Goal: Task Accomplishment & Management: Manage account settings

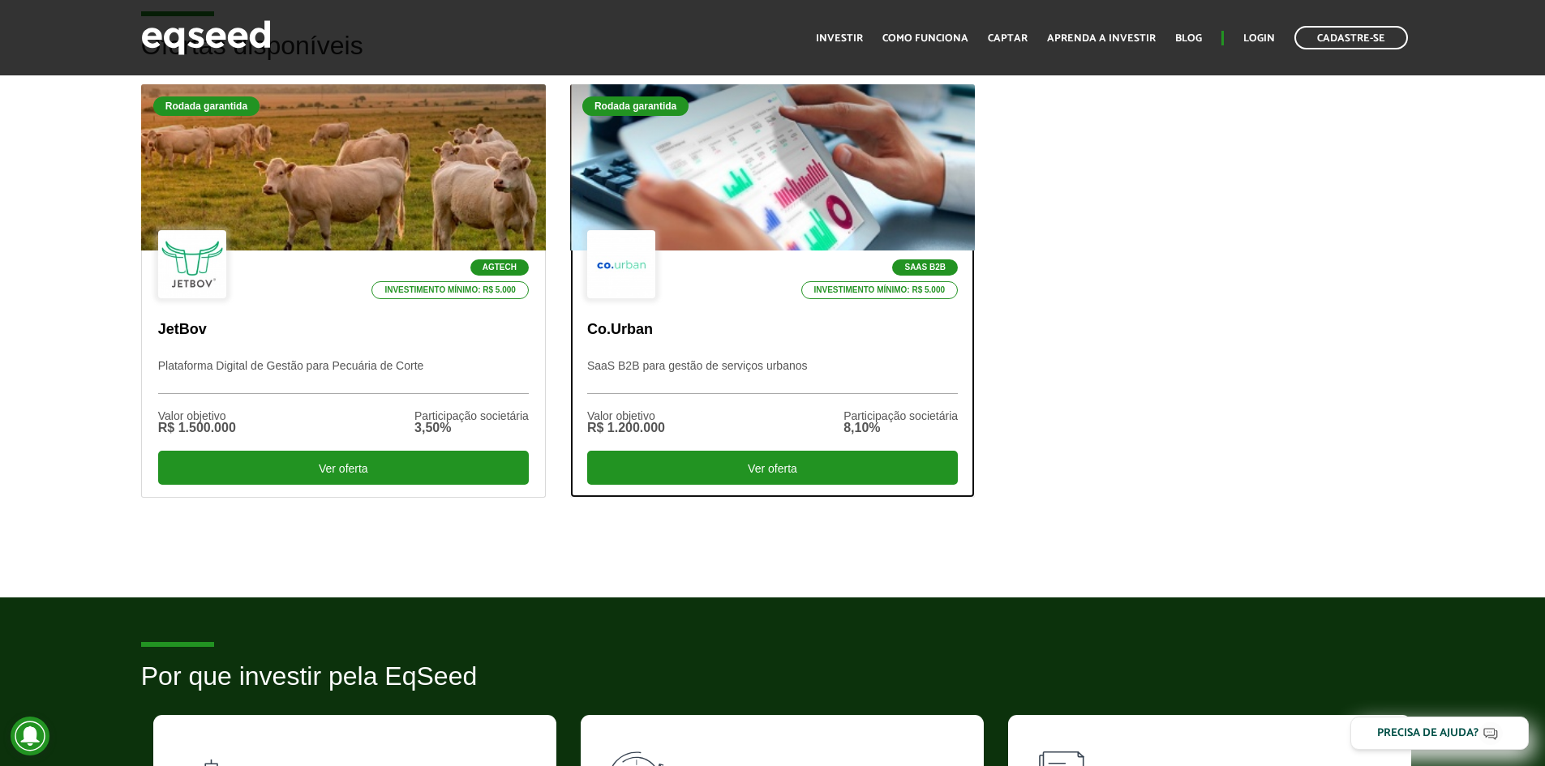
scroll to position [405, 0]
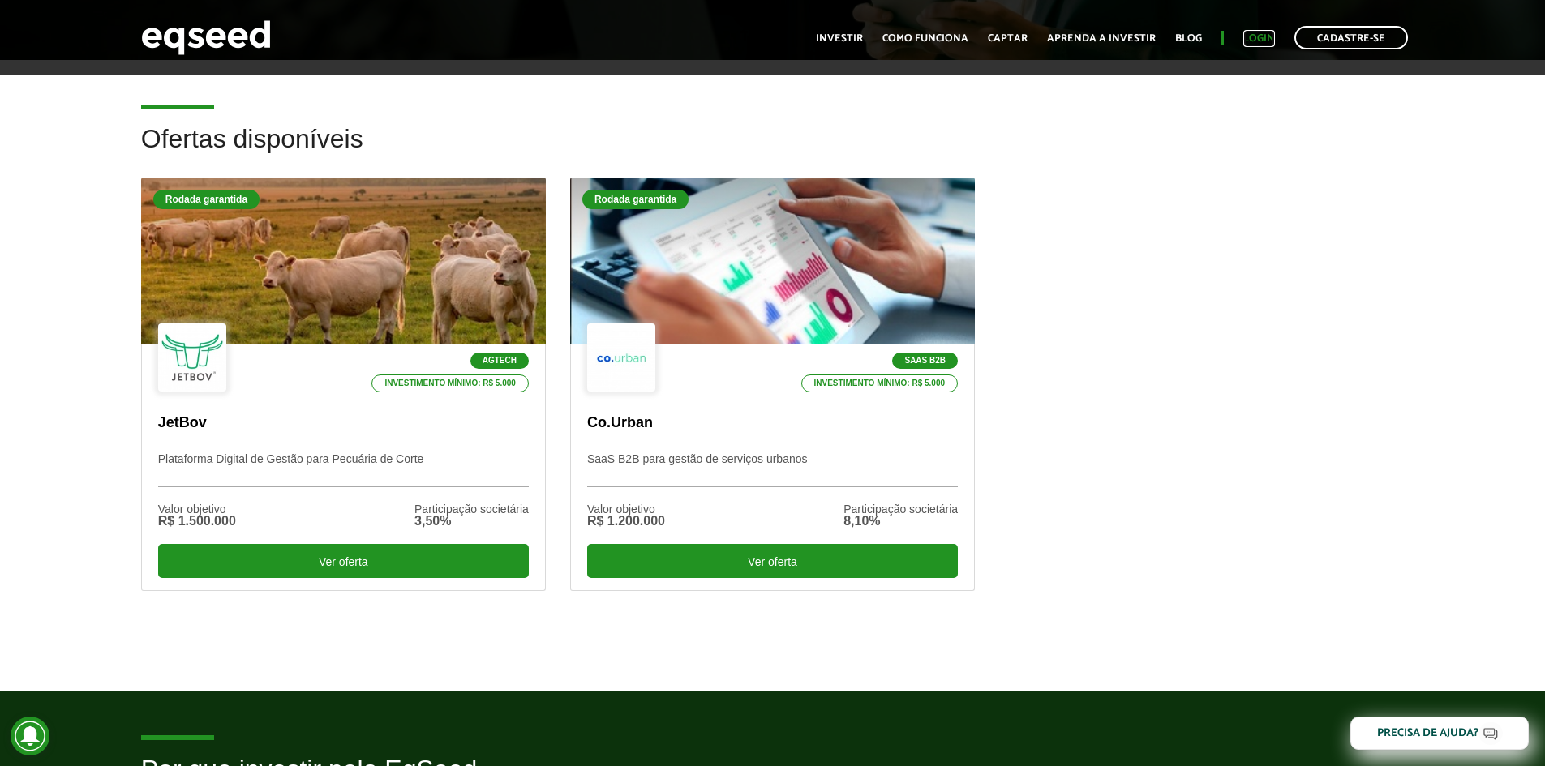
click at [1254, 44] on link "Login" at bounding box center [1259, 38] width 32 height 11
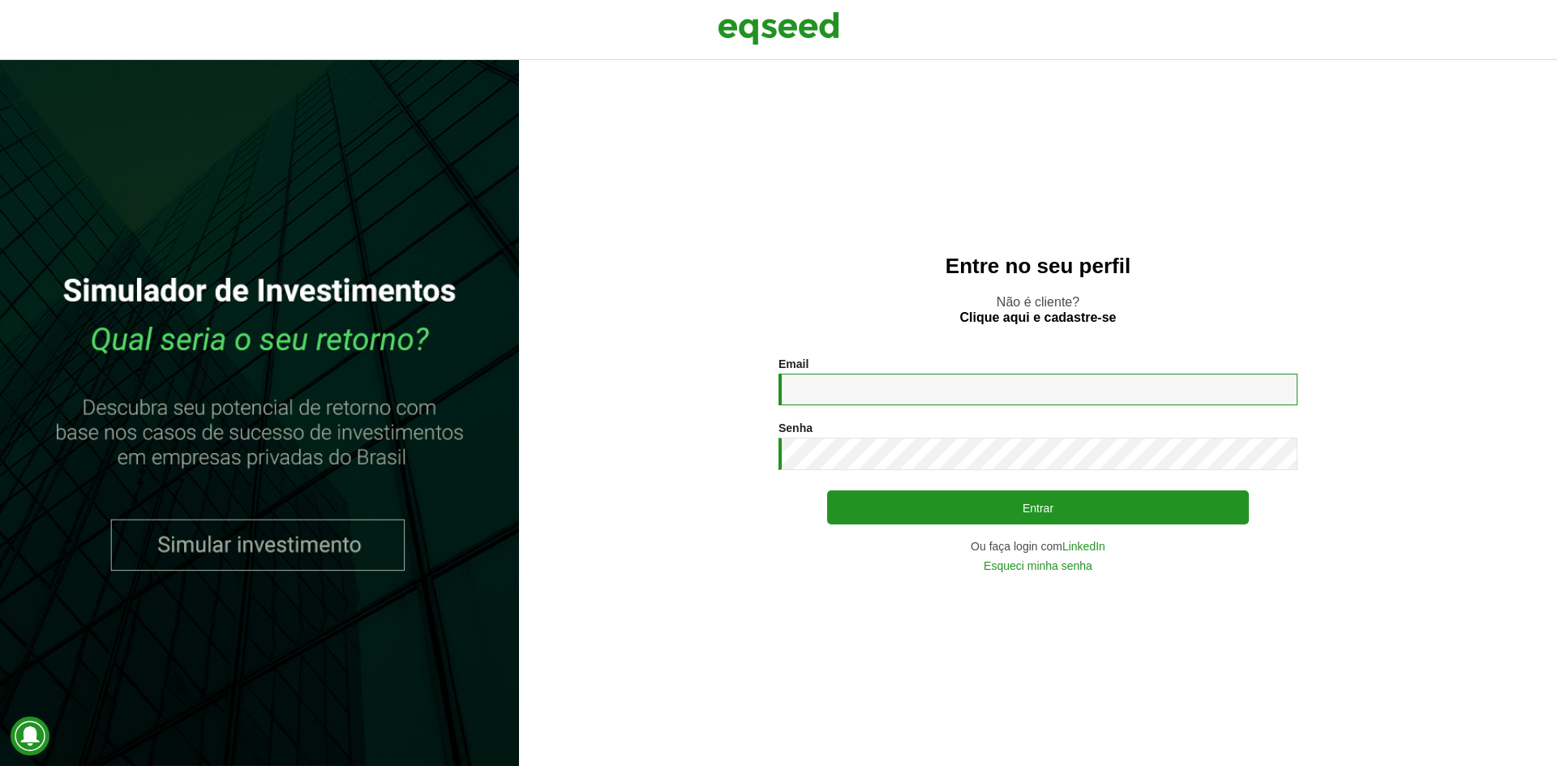
click at [901, 395] on input "Email *" at bounding box center [1038, 390] width 519 height 32
click at [1072, 549] on link "LinkedIn" at bounding box center [1083, 546] width 43 height 11
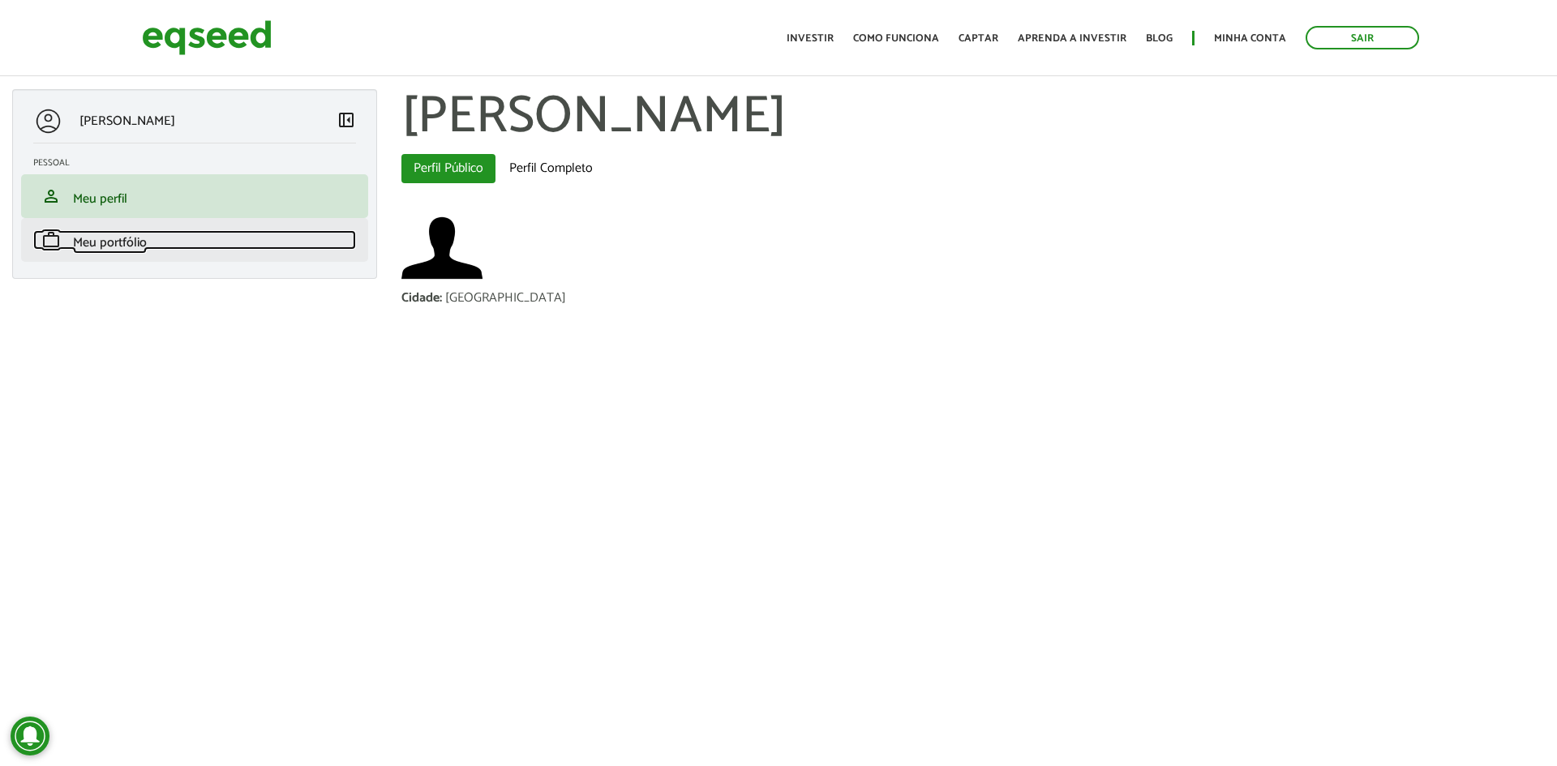
click at [105, 248] on span "Meu portfólio" at bounding box center [110, 243] width 74 height 22
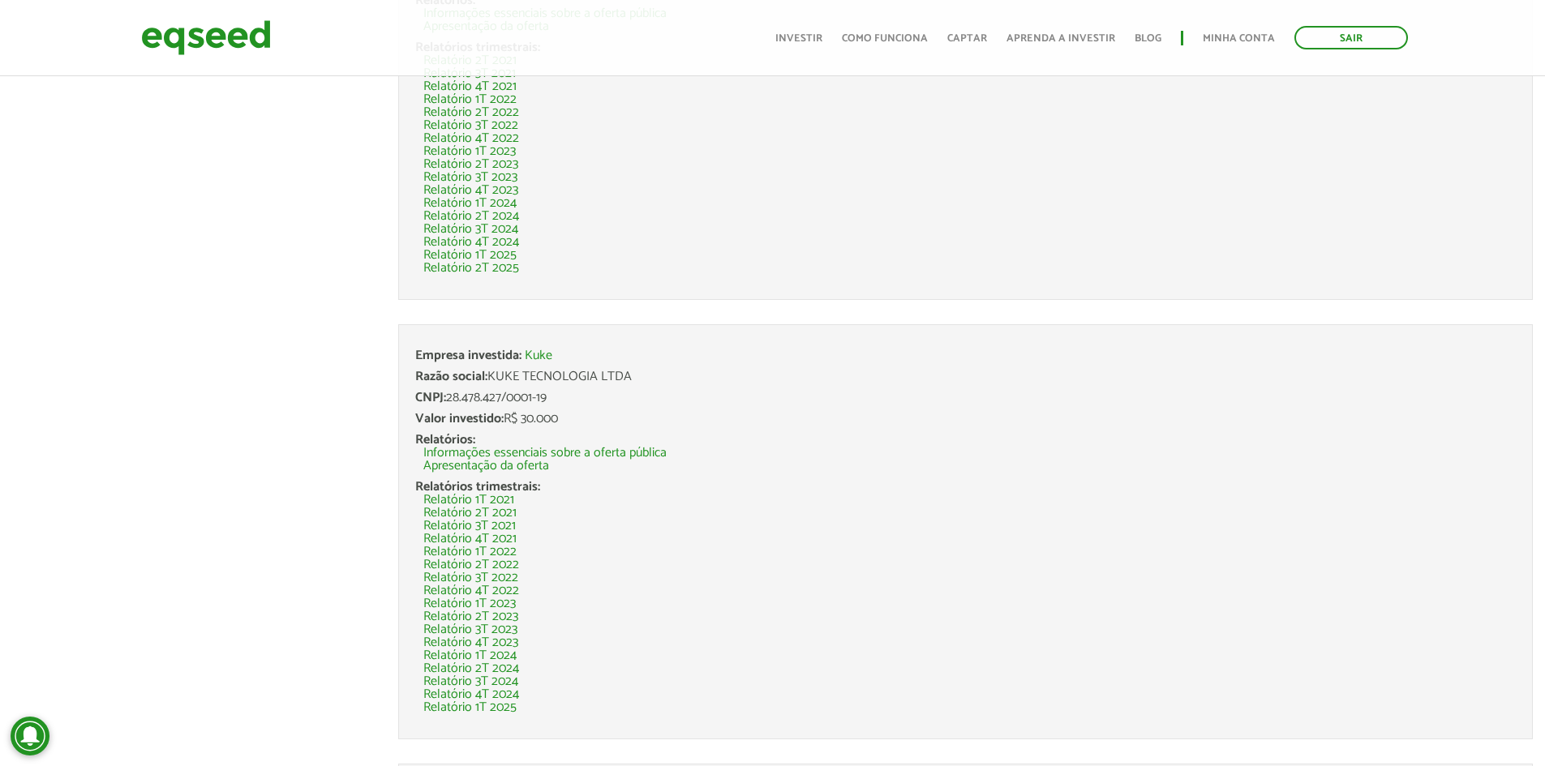
scroll to position [487, 0]
